Goal: Communication & Community: Participate in discussion

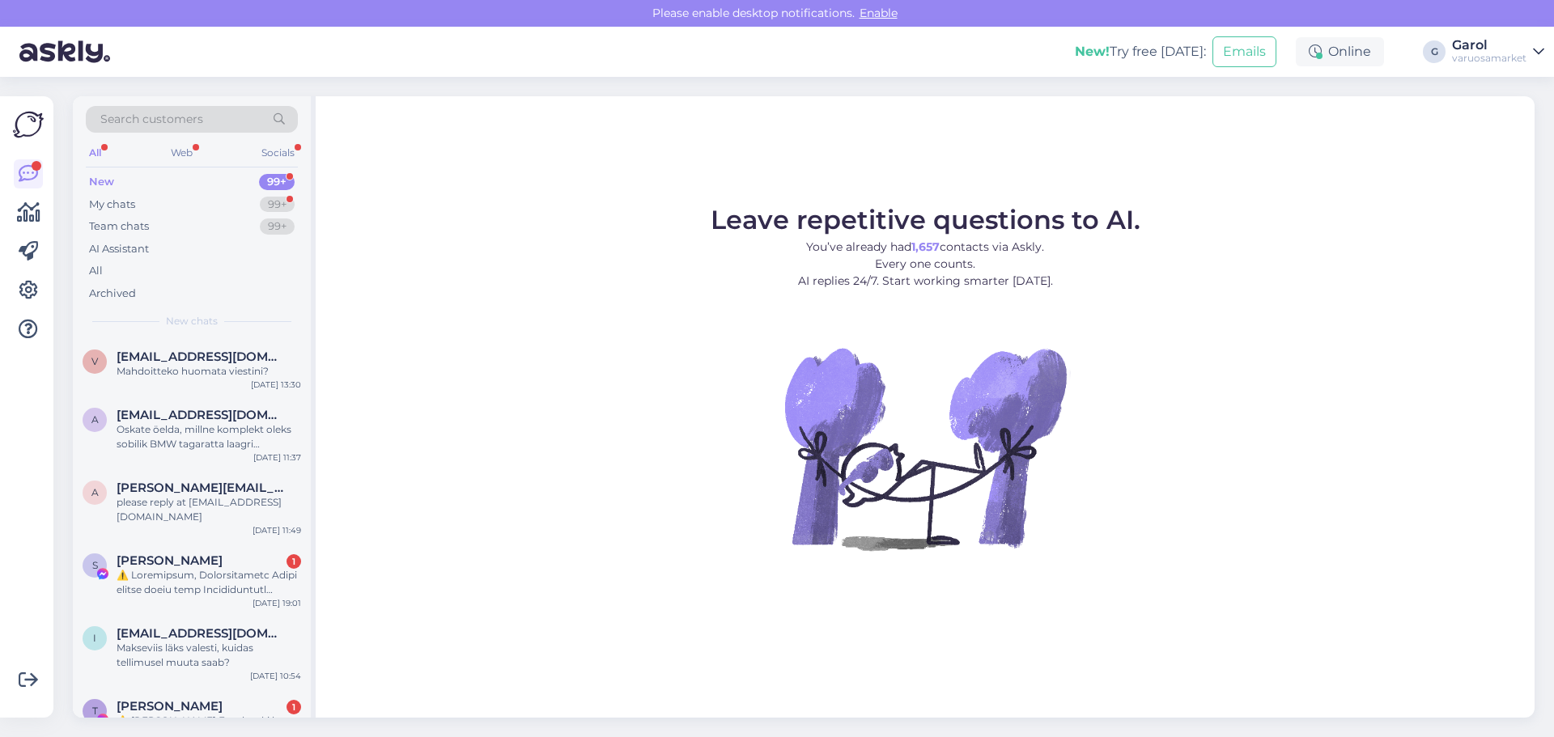
click at [248, 197] on div "My chats 99+" at bounding box center [192, 204] width 212 height 23
click at [238, 199] on div "My chats 99+" at bounding box center [192, 204] width 212 height 23
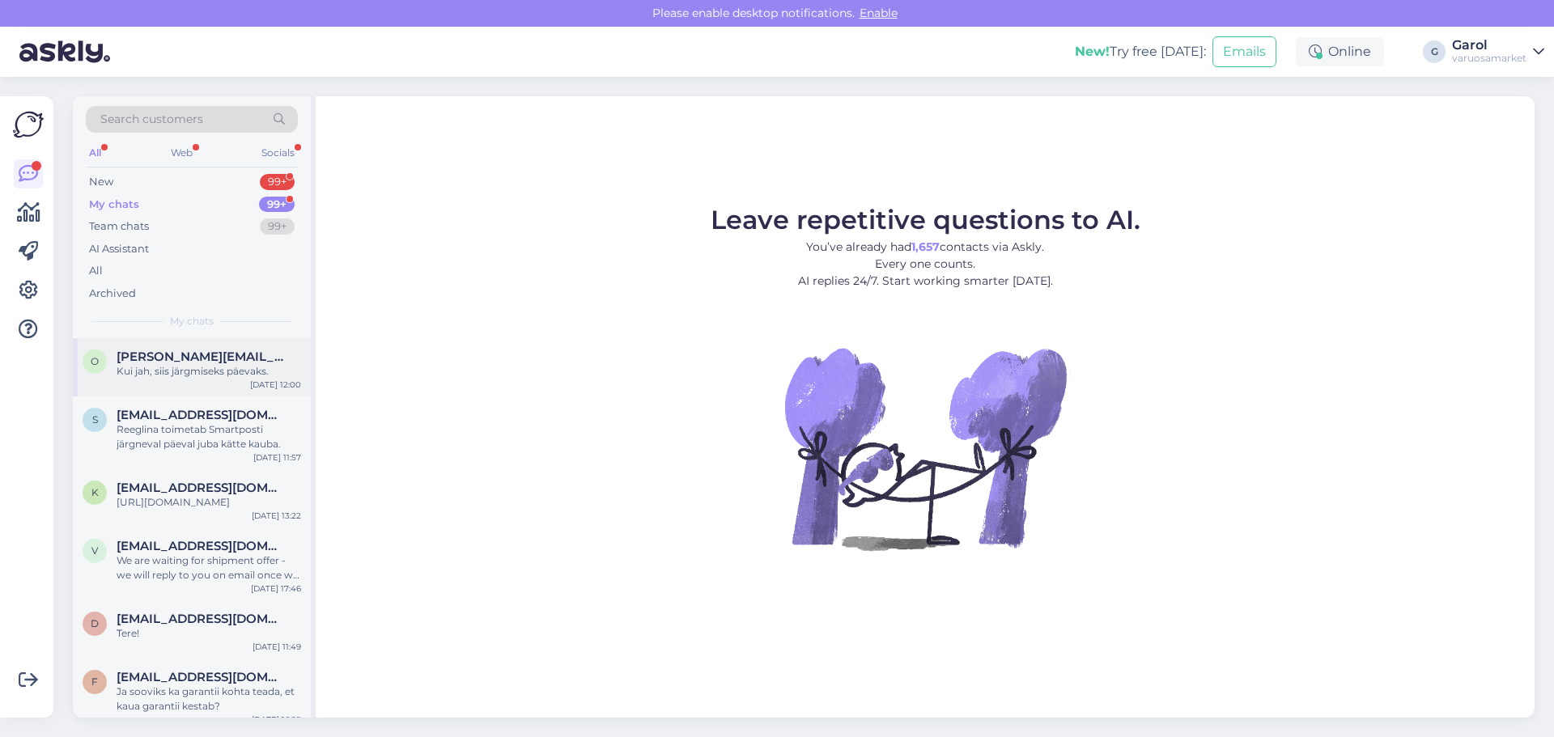
click at [176, 377] on div "Kui jah, siis järgmiseks päevaks." at bounding box center [209, 371] width 184 height 15
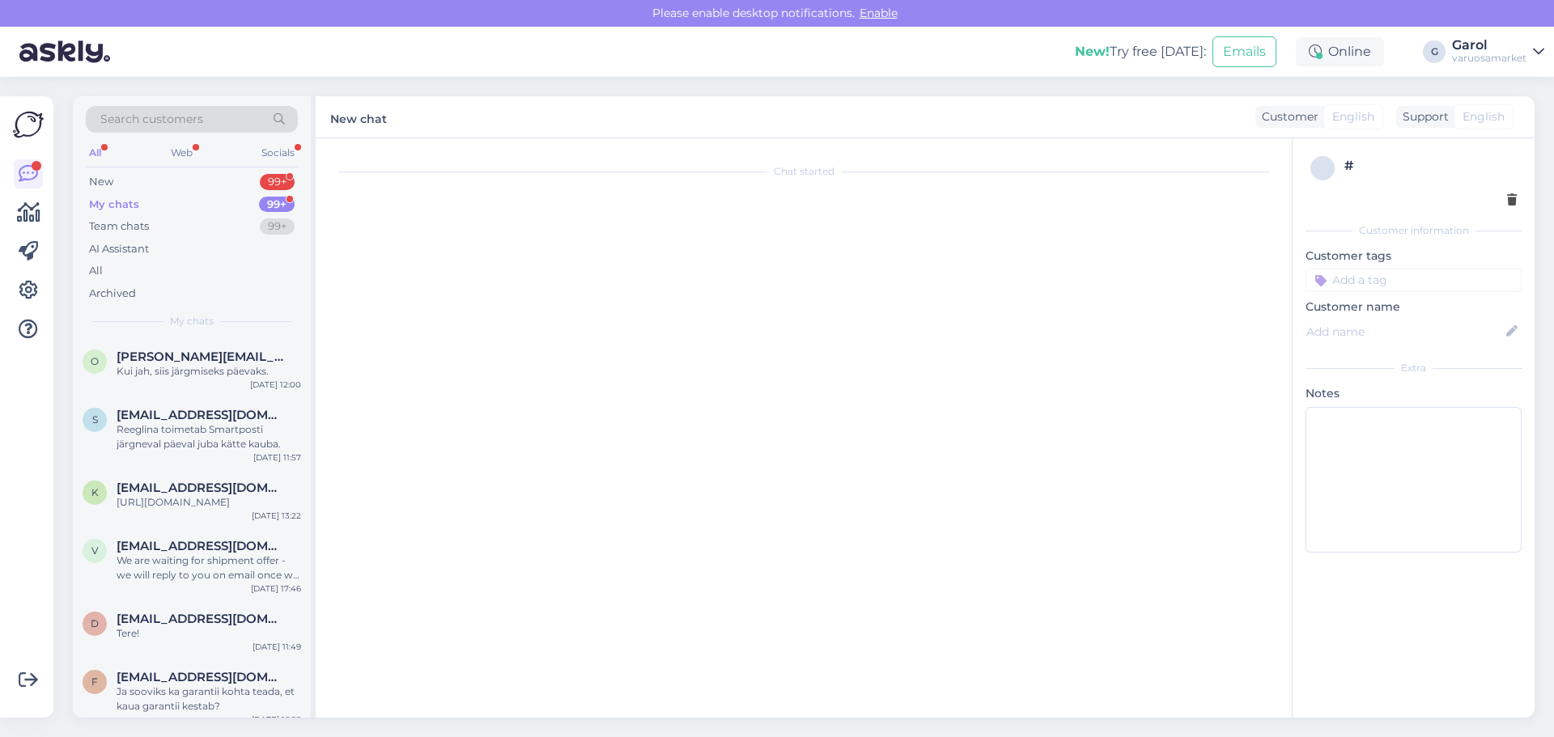
scroll to position [486, 0]
